Goal: Find specific page/section

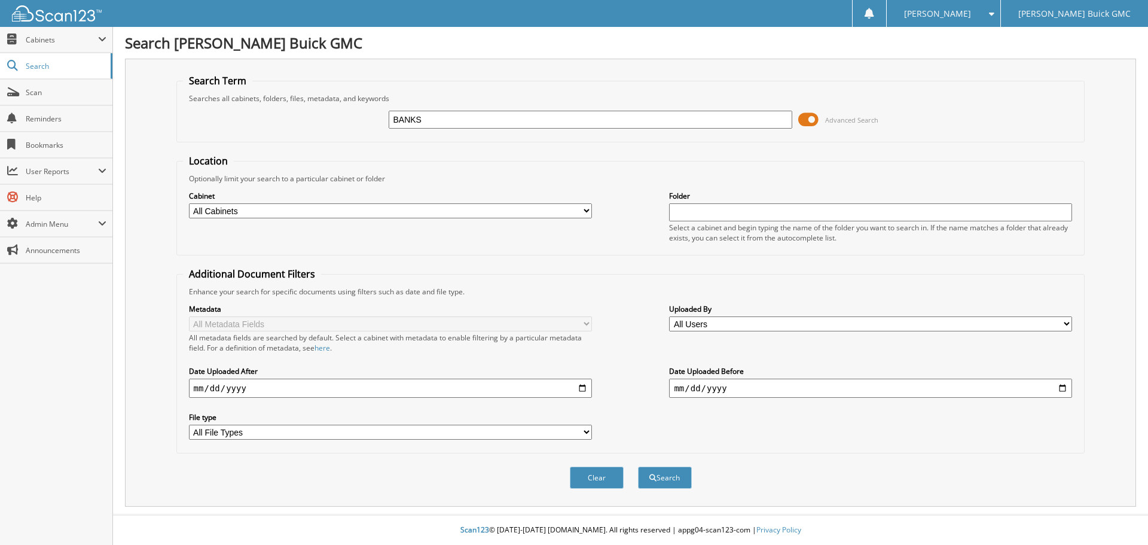
type input "BANKS"
click at [638, 466] on button "Search" at bounding box center [665, 477] width 54 height 22
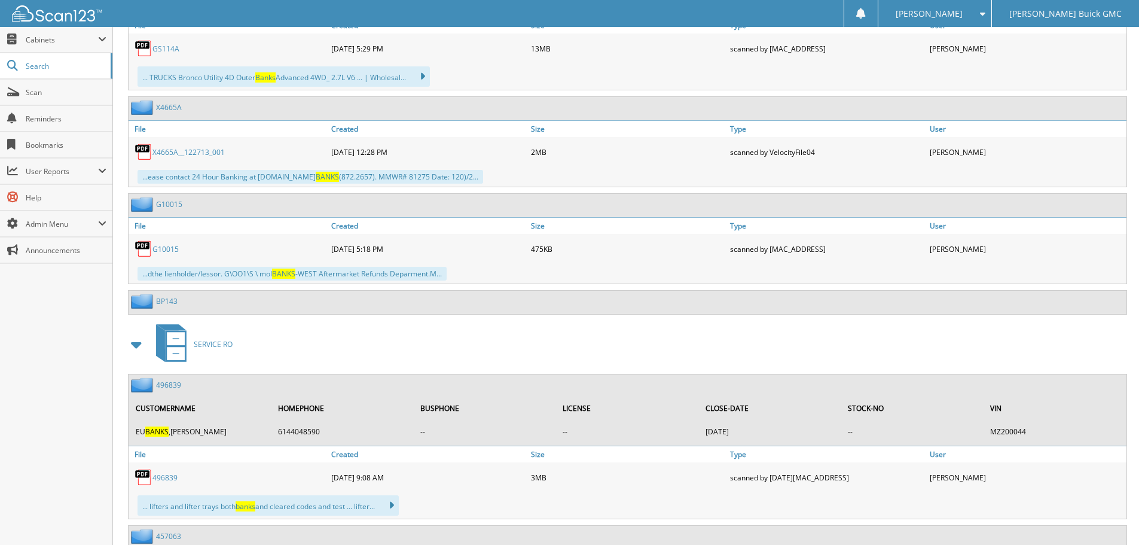
scroll to position [5663, 0]
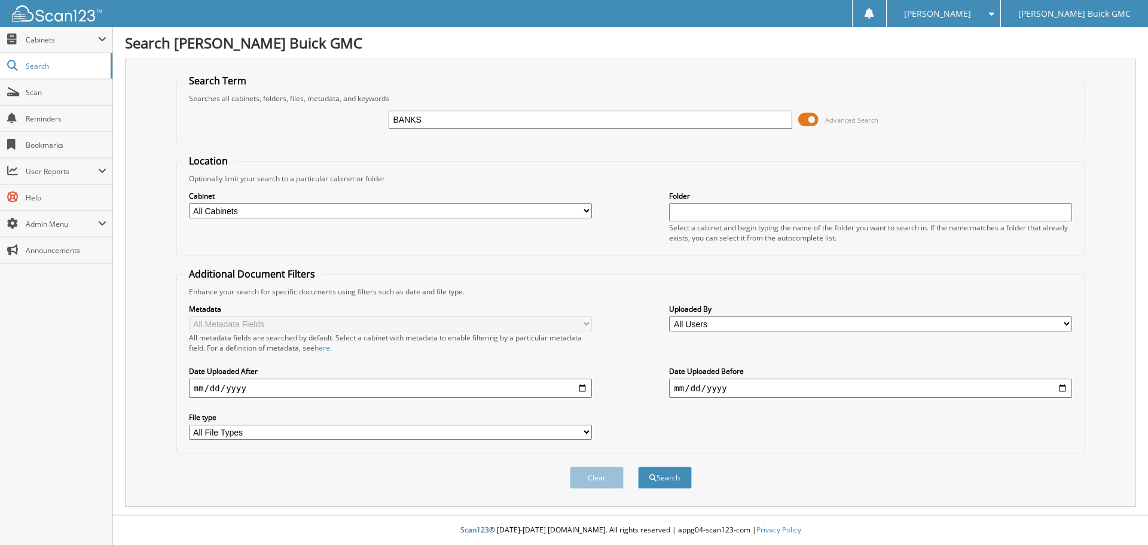
drag, startPoint x: 479, startPoint y: 113, endPoint x: 330, endPoint y: 120, distance: 149.1
click at [330, 120] on div "BANKS Advanced Search" at bounding box center [631, 119] width 896 height 32
type input "QUENTIN BANKS"
click at [638, 466] on button "Search" at bounding box center [665, 477] width 54 height 22
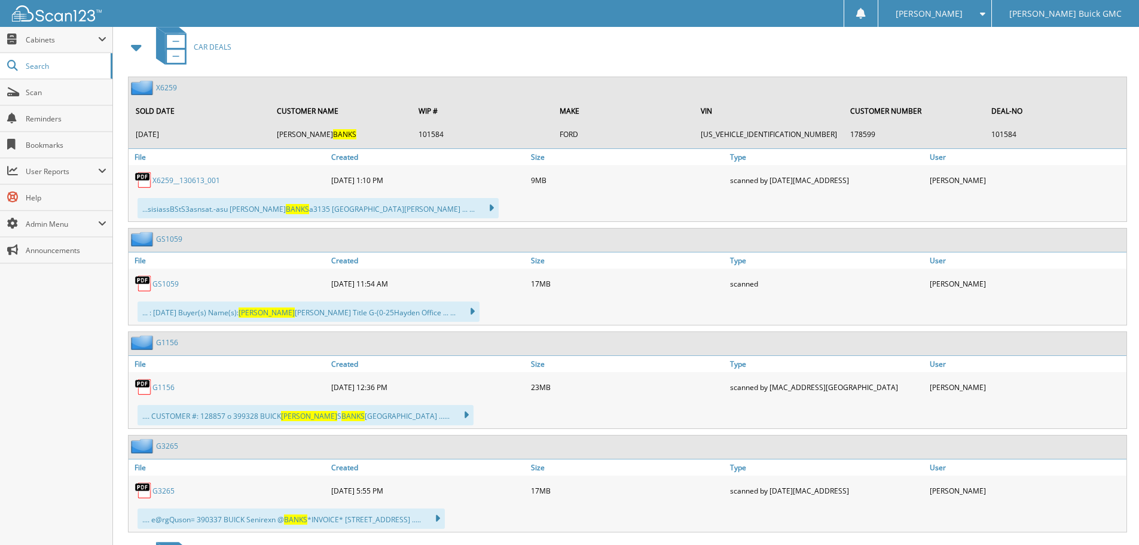
scroll to position [598, 0]
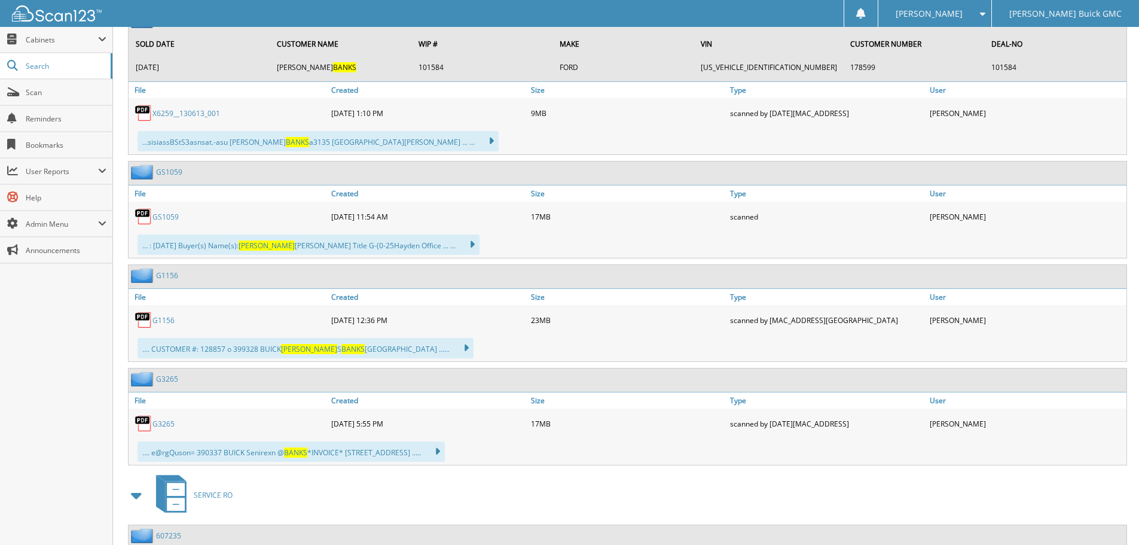
click at [162, 218] on link "GS1059" at bounding box center [165, 217] width 26 height 10
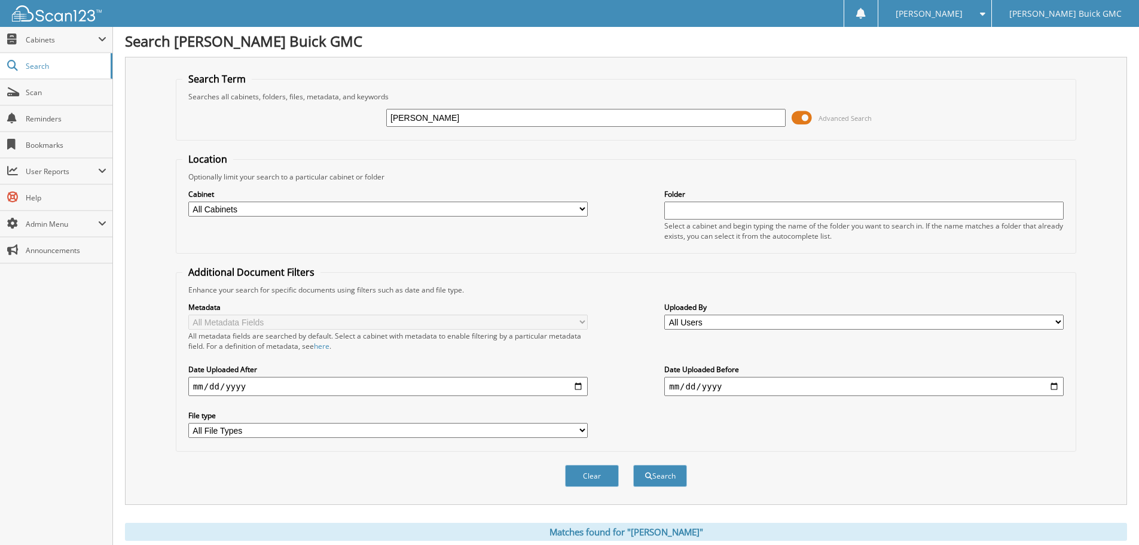
scroll to position [0, 0]
click at [528, 118] on input "QUENTIN BANKS" at bounding box center [585, 120] width 399 height 18
click at [581, 209] on select "All Cabinets ACCOUNTS PAYABLE BANK STATEMENTS CAR DEALS DAILY BANK DEAD DEALS D…" at bounding box center [387, 210] width 399 height 15
select select "22902"
click at [188, 203] on select "All Cabinets ACCOUNTS PAYABLE BANK STATEMENTS CAR DEALS DAILY BANK DEAD DEALS D…" at bounding box center [387, 210] width 399 height 15
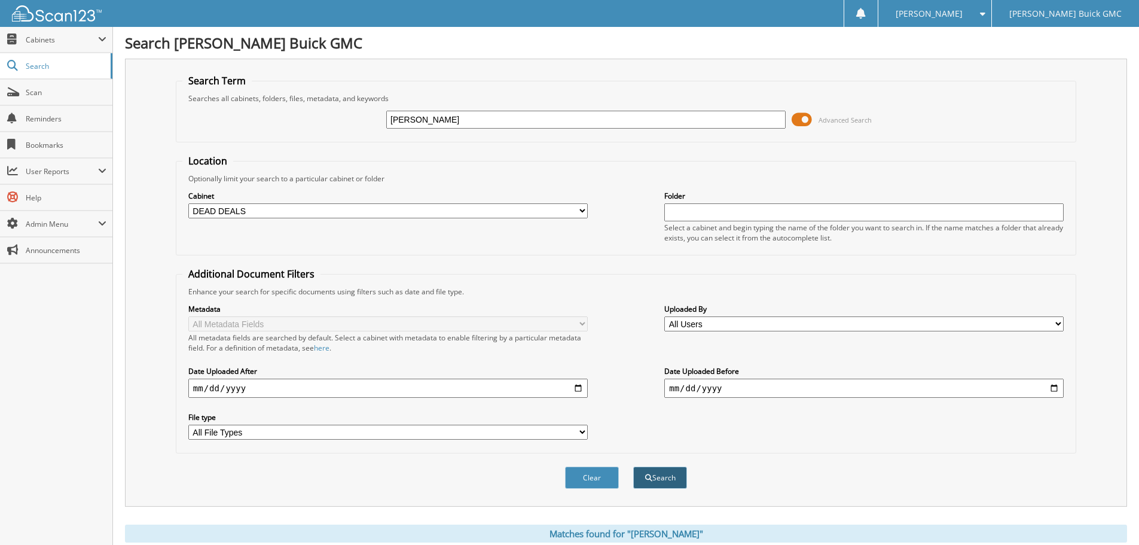
click at [661, 484] on button "Search" at bounding box center [660, 477] width 54 height 22
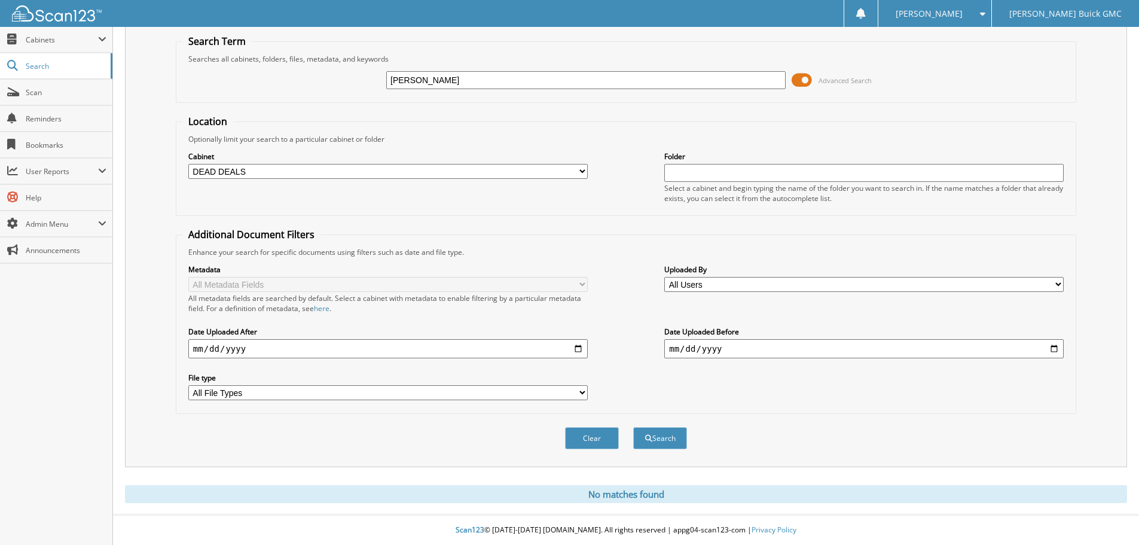
drag, startPoint x: 429, startPoint y: 78, endPoint x: 333, endPoint y: 94, distance: 97.1
click at [334, 93] on div "[PERSON_NAME] Advanced Search" at bounding box center [625, 80] width 887 height 32
type input "BANKS"
click at [672, 438] on button "Search" at bounding box center [660, 438] width 54 height 22
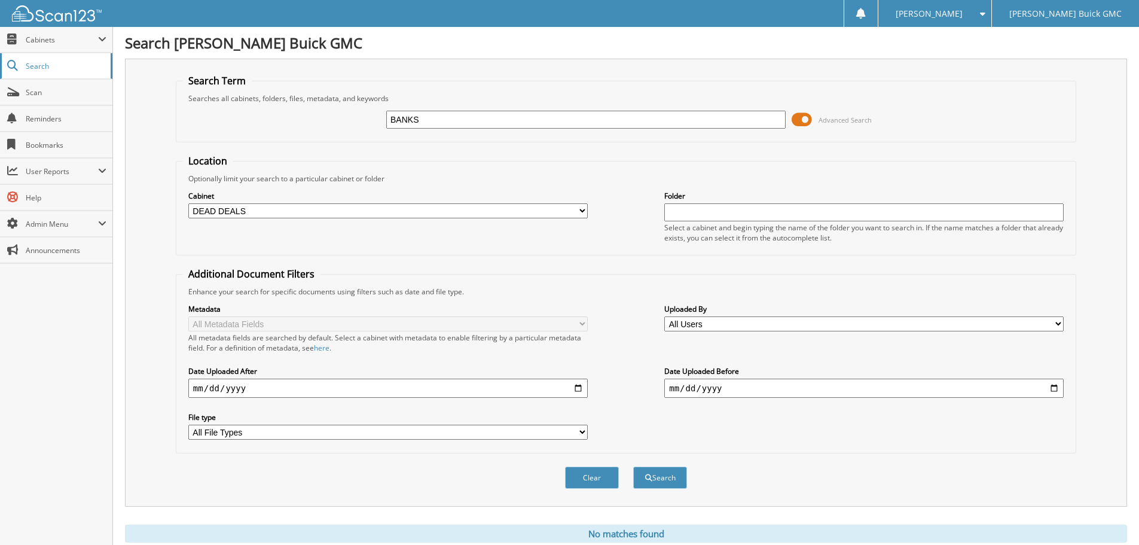
click at [54, 65] on span "Search" at bounding box center [65, 66] width 79 height 10
